Goal: Find specific page/section: Find specific page/section

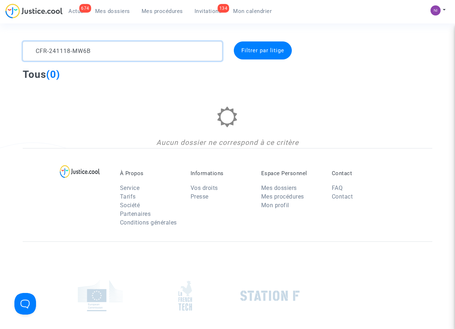
click at [101, 56] on textarea at bounding box center [122, 50] width 199 height 19
drag, startPoint x: 102, startPoint y: 53, endPoint x: 0, endPoint y: 57, distance: 101.7
click at [0, 57] on div "CFR-241118-MW6B Filtrer par litige Tous (0) Aucun dossier ne correspond à ce cr…" at bounding box center [227, 94] width 455 height 107
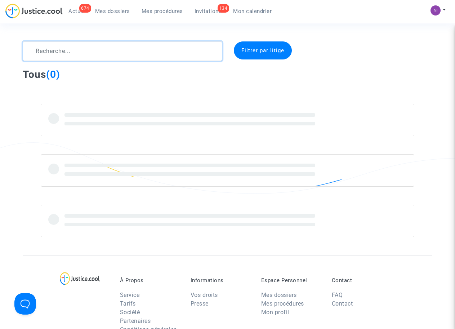
type textarea "CFR-250529-UPRN"
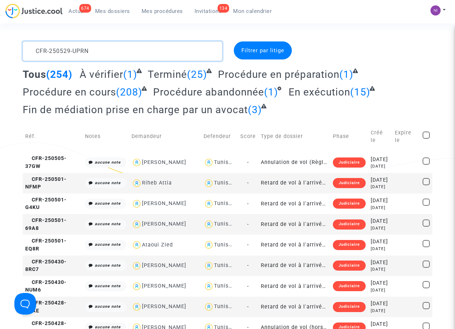
click at [127, 53] on textarea at bounding box center [122, 50] width 199 height 19
click at [125, 48] on textarea at bounding box center [122, 50] width 199 height 19
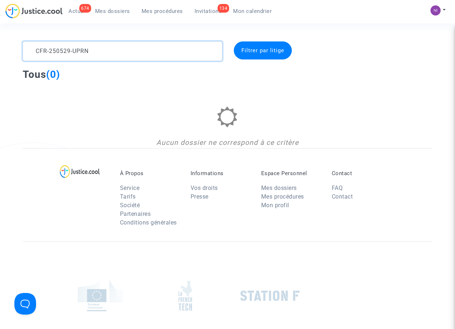
drag, startPoint x: 124, startPoint y: 49, endPoint x: 0, endPoint y: 50, distance: 124.0
click at [0, 50] on div "CFR-250529-UPRN Filtrer par litige Tous (0) Aucun dossier ne correspond à ce cr…" at bounding box center [227, 94] width 455 height 107
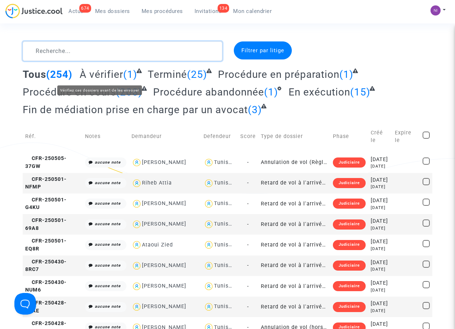
click at [105, 50] on textarea at bounding box center [122, 50] width 199 height 19
paste textarea "CFR-250626-EWUP"
type textarea "CFR-250626-EWUP"
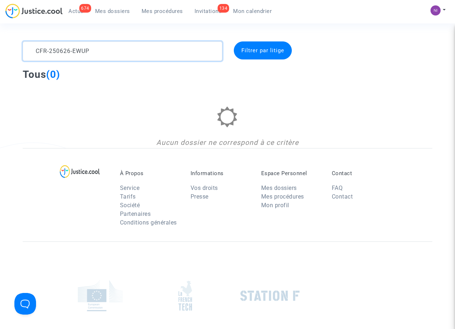
drag, startPoint x: 115, startPoint y: 48, endPoint x: 0, endPoint y: 54, distance: 115.2
click at [0, 50] on div "CFR-250626-EWUP Filtrer par litige Tous (0) Aucun dossier ne correspond à ce cr…" at bounding box center [227, 94] width 455 height 107
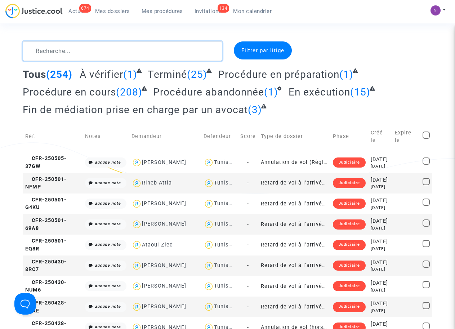
click at [71, 49] on textarea at bounding box center [122, 50] width 199 height 19
paste textarea "CFR-250604-FZ7Q"
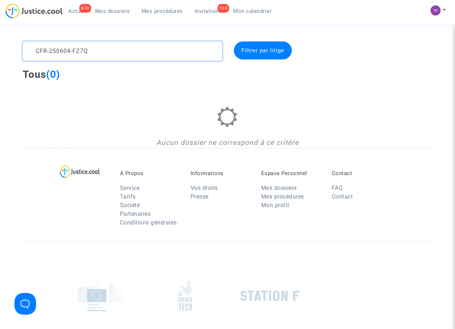
type textarea "CFR-250604-FZ7Q"
drag, startPoint x: 111, startPoint y: 52, endPoint x: 0, endPoint y: 48, distance: 111.1
click at [0, 48] on div "CFR-250604-FZ7Q Filtrer par litige Tous (0) Aucun dossier ne correspond à ce cr…" at bounding box center [227, 94] width 455 height 107
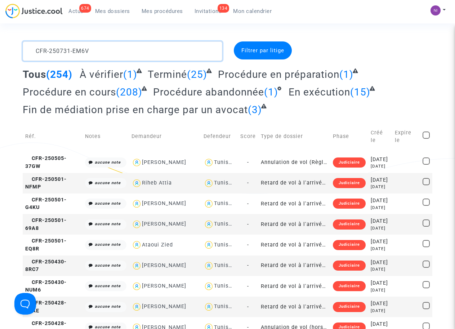
click at [107, 47] on textarea at bounding box center [122, 50] width 199 height 19
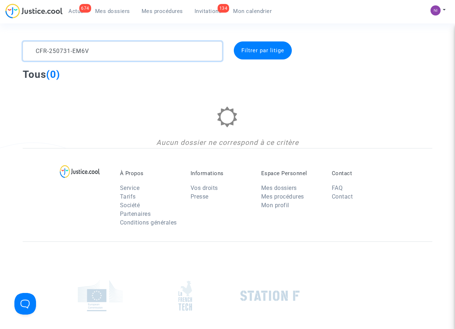
click at [112, 54] on textarea at bounding box center [122, 50] width 199 height 19
type textarea "CFR-250731-EM6V"
drag, startPoint x: 110, startPoint y: 49, endPoint x: 0, endPoint y: 41, distance: 110.2
click at [0, 41] on div "CFR-250731-EM6V Filtrer par litige Tous (0) Aucun dossier ne correspond à ce cr…" at bounding box center [227, 94] width 455 height 107
type textarea "CFR-250619-W7TH"
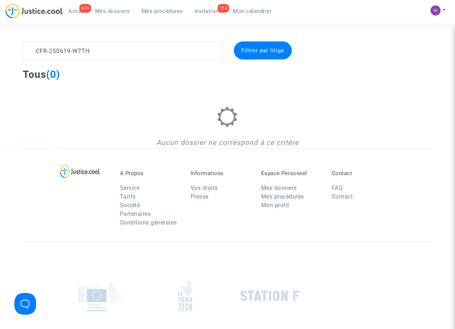
click at [128, 39] on section "CFR-250619-W7TH Filtrer par litige Tous (0) Aucun dossier ne correspond à ce cr…" at bounding box center [227, 208] width 455 height 416
